Goal: Navigation & Orientation: Find specific page/section

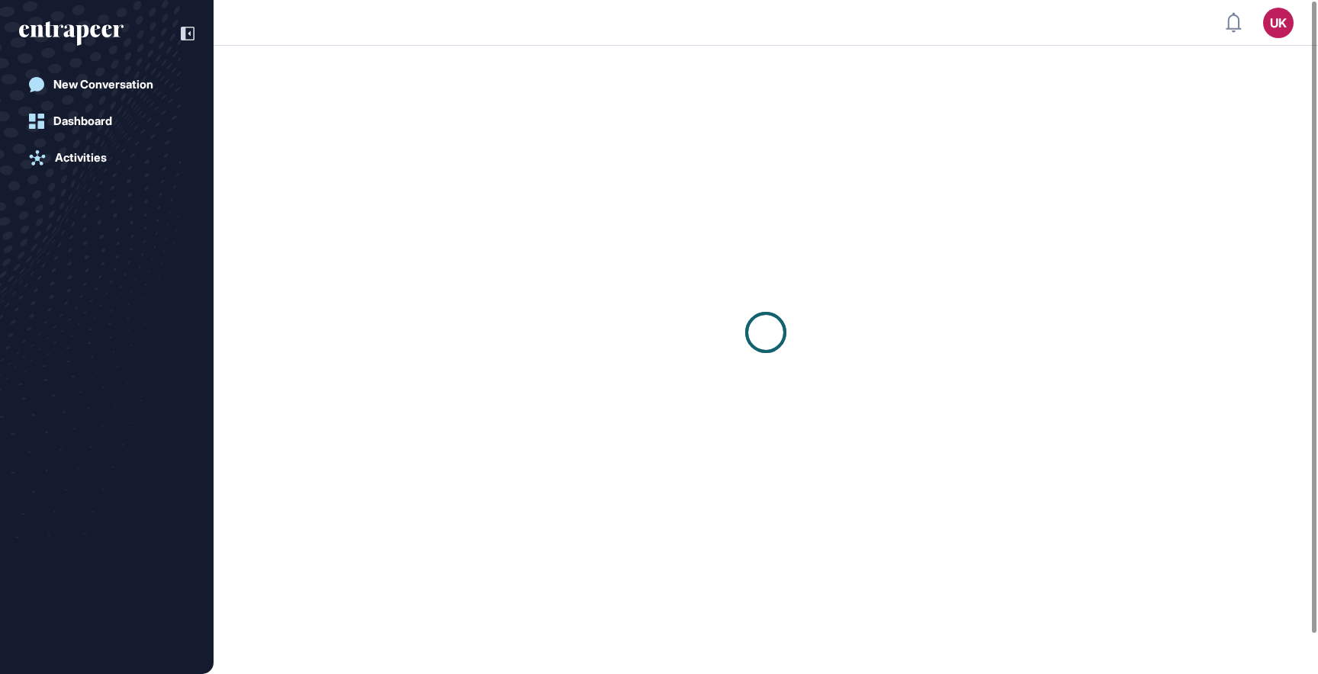
scroll to position [1, 1]
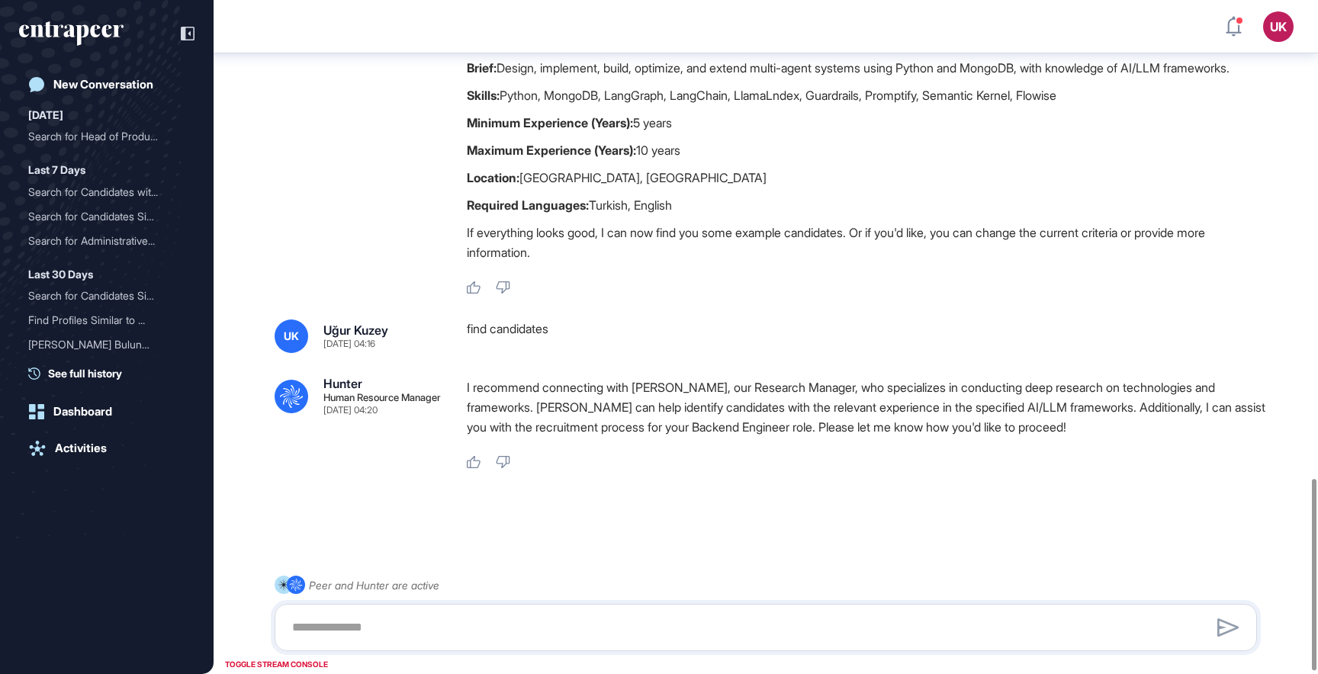
scroll to position [1694, 0]
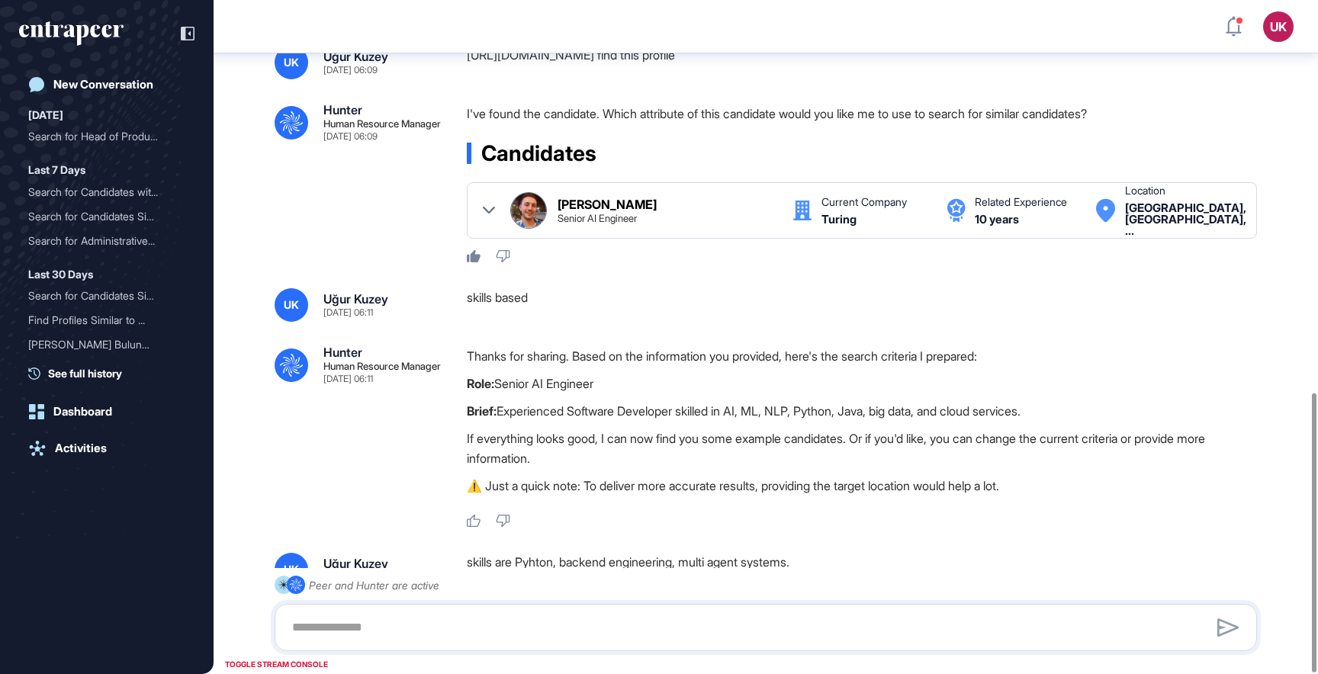
scroll to position [949, 0]
